Goal: Task Accomplishment & Management: Manage account settings

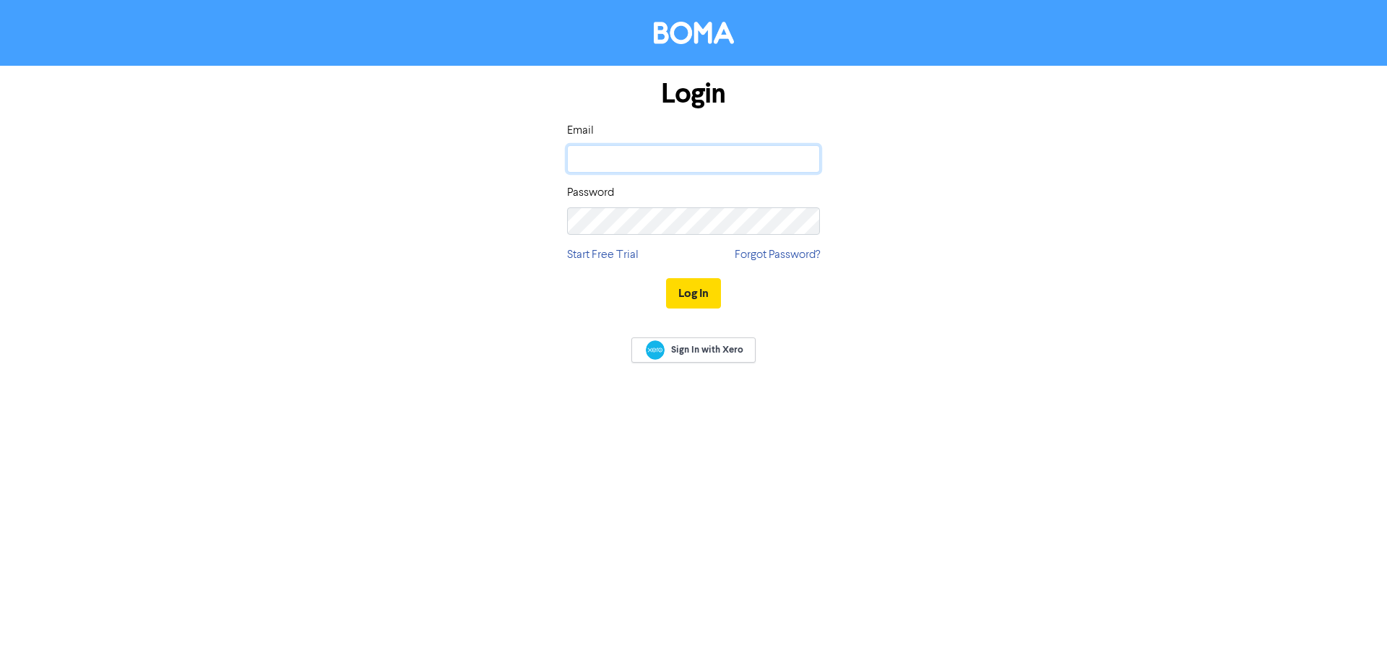
click at [628, 171] on input "email" at bounding box center [693, 158] width 253 height 27
type input "[EMAIL_ADDRESS][DOMAIN_NAME]"
click at [666, 278] on button "Log In" at bounding box center [693, 293] width 55 height 30
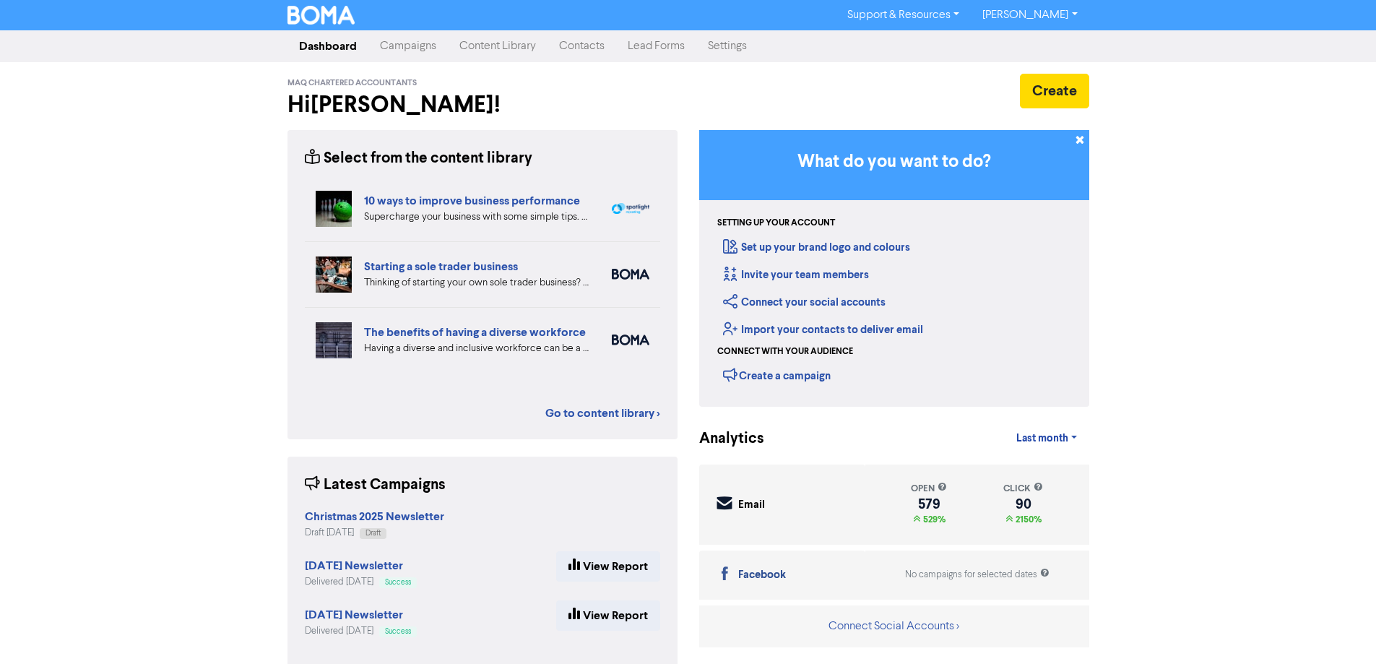
click at [565, 48] on link "Contacts" at bounding box center [582, 46] width 69 height 29
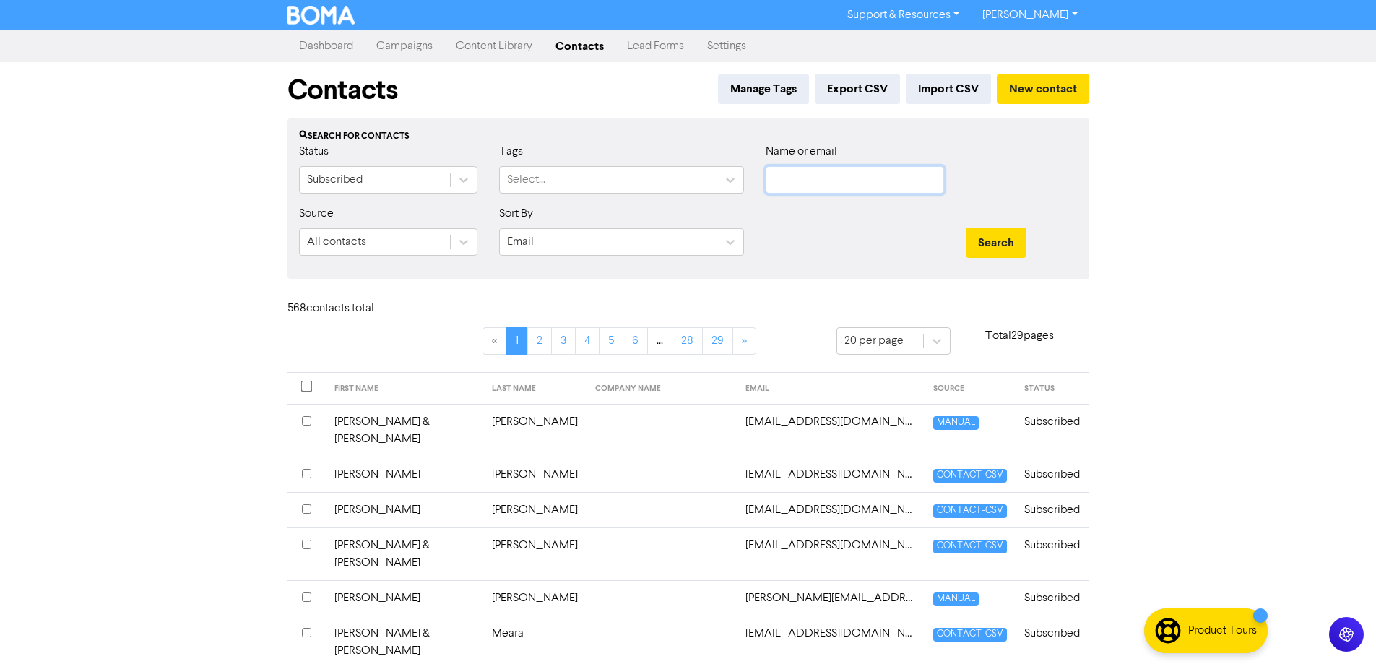
click at [809, 182] on input "text" at bounding box center [855, 179] width 178 height 27
paste input "[PERSON_NAME]"
click at [966, 228] on button "Search" at bounding box center [996, 243] width 61 height 30
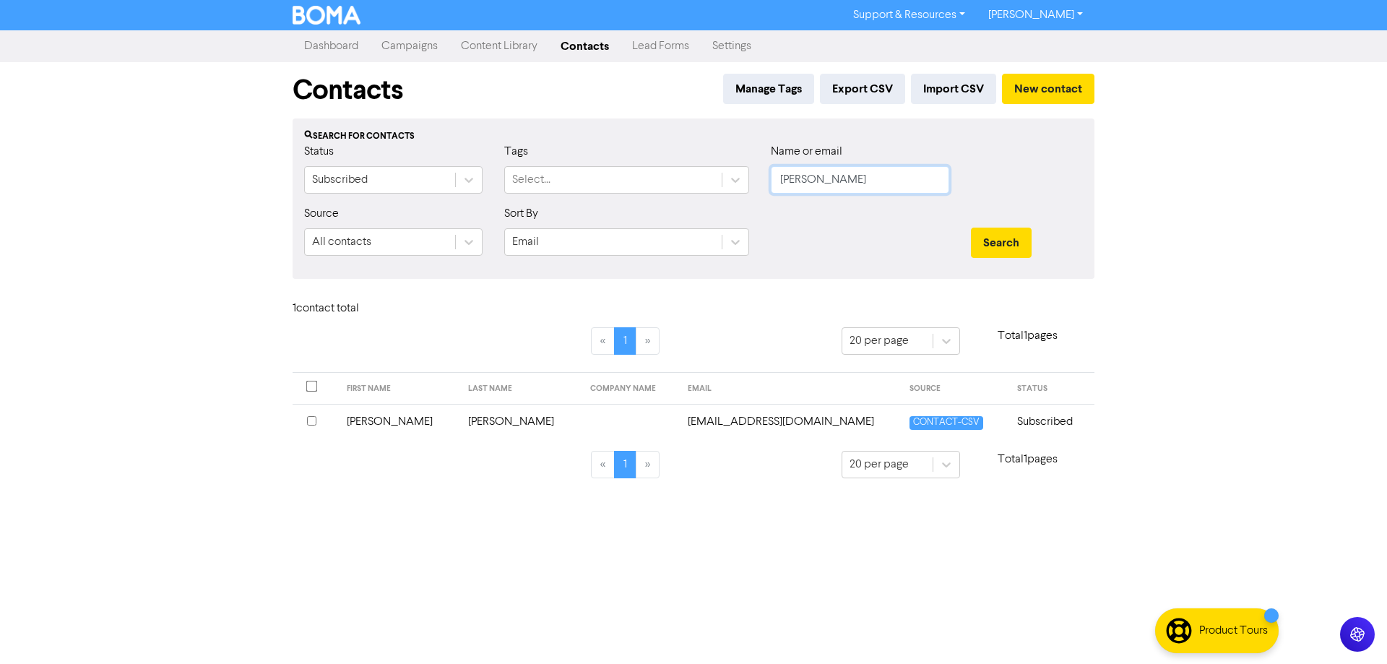
drag, startPoint x: 845, startPoint y: 180, endPoint x: 202, endPoint y: 139, distance: 645.1
click at [283, 141] on div "Contacts Manage Tags Export CSV Import CSV New contact Search for contacts Stat…" at bounding box center [694, 279] width 824 height 434
type input "[PERSON_NAME]"
click at [971, 228] on button "Search" at bounding box center [1001, 243] width 61 height 30
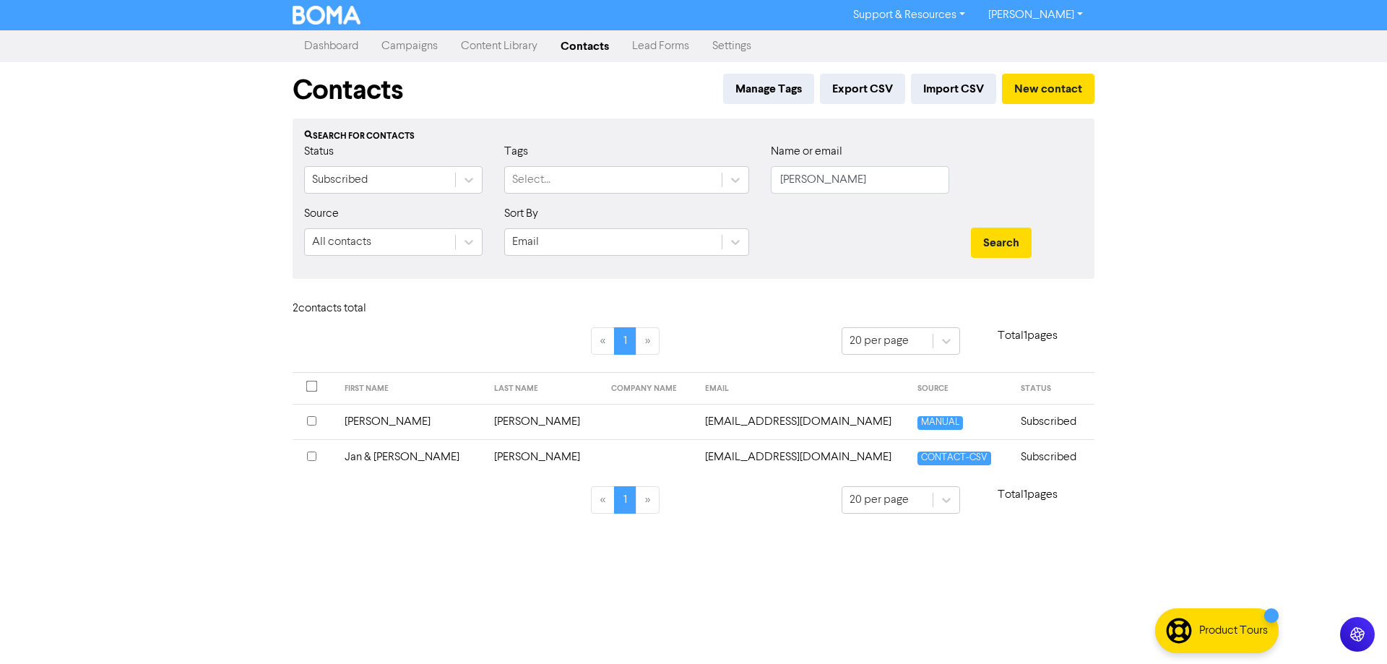
click at [308, 420] on input "checkbox" at bounding box center [311, 420] width 9 height 9
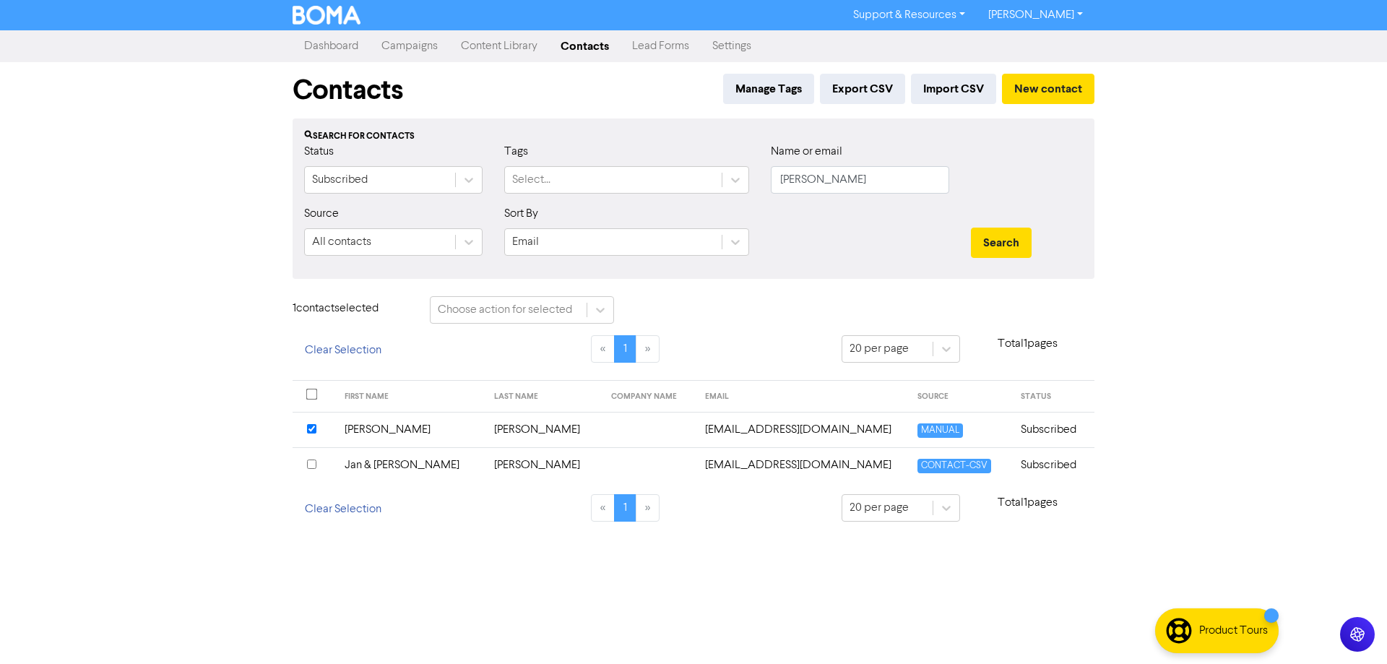
click at [378, 426] on td "[PERSON_NAME]" at bounding box center [411, 429] width 150 height 35
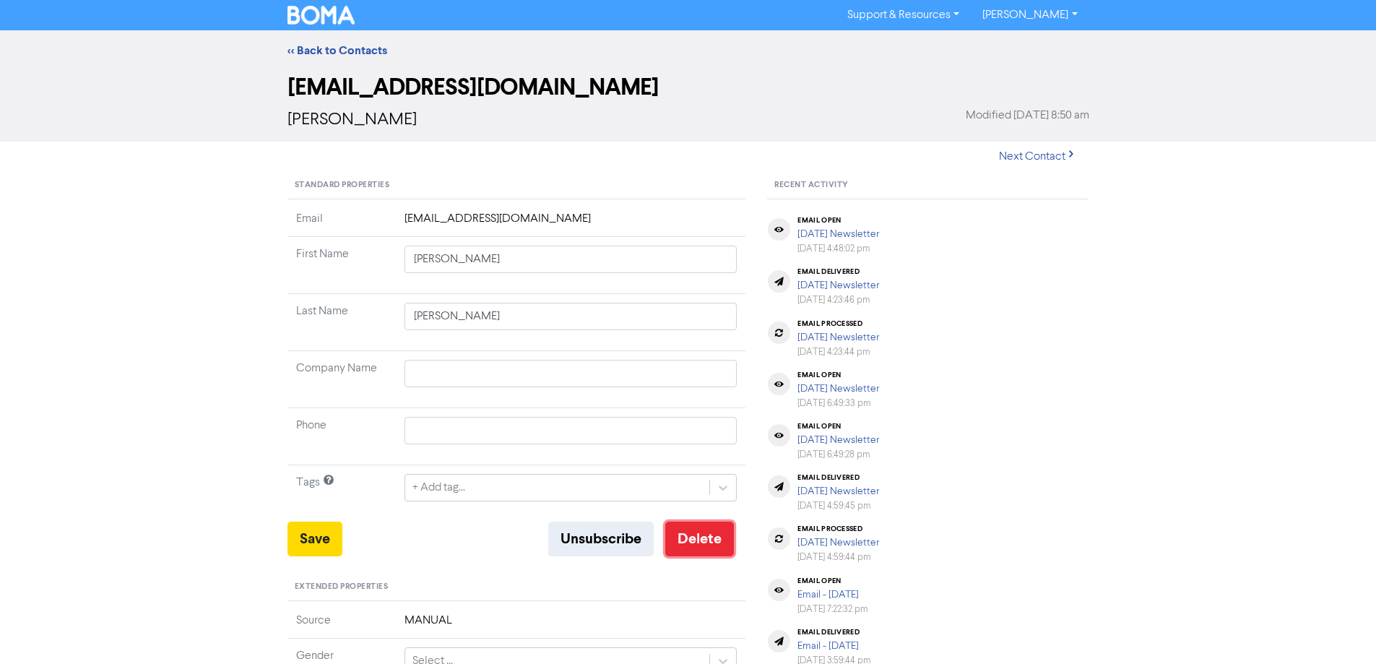
click at [705, 541] on button "Delete" at bounding box center [699, 539] width 69 height 35
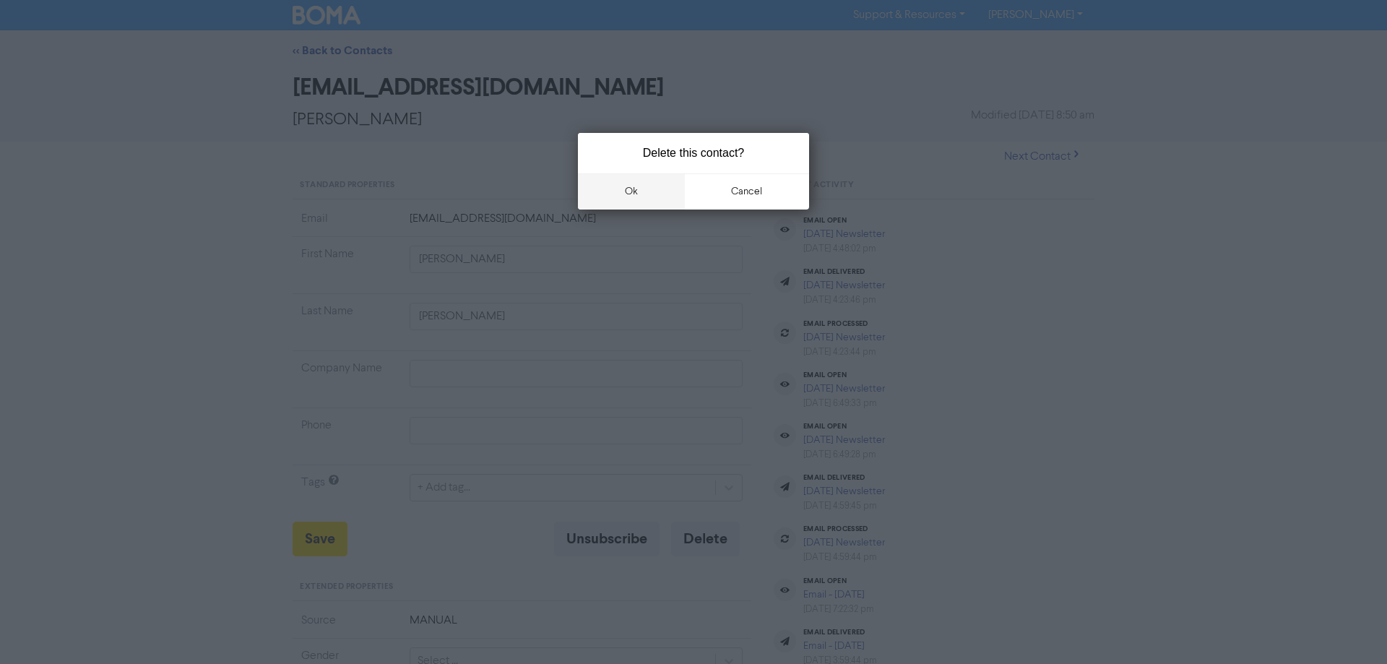
click at [627, 197] on button "ok" at bounding box center [631, 191] width 107 height 36
